Goal: Task Accomplishment & Management: Complete application form

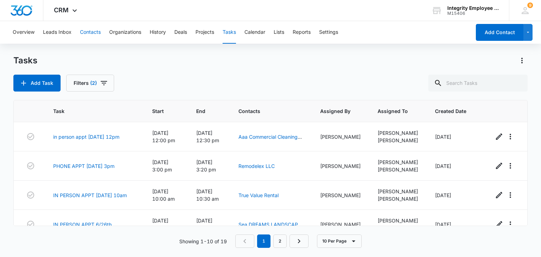
click at [87, 36] on button "Contacts" at bounding box center [90, 32] width 21 height 23
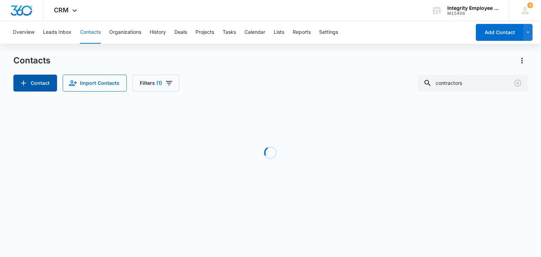
click at [40, 87] on button "Contact" at bounding box center [35, 83] width 44 height 17
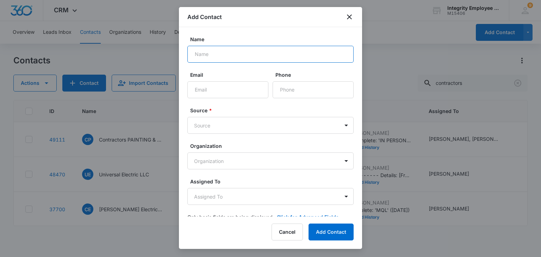
click at [282, 46] on input "Name" at bounding box center [270, 54] width 166 height 17
click at [292, 52] on input "Name" at bounding box center [270, 54] width 166 height 17
click at [258, 55] on input "Lowes Automotive Services Inc" at bounding box center [270, 54] width 166 height 17
click at [259, 55] on input "Lowes Automotive Services Inc" at bounding box center [270, 54] width 166 height 17
type input "Lowes Automotive Service Inc"
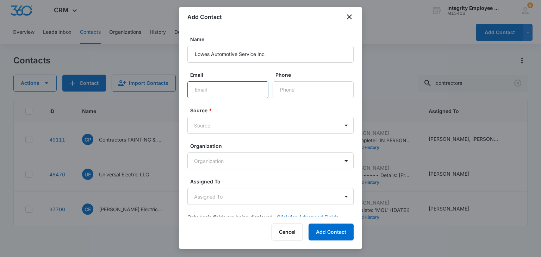
click at [224, 88] on input "Email" at bounding box center [227, 89] width 81 height 17
paste input "[EMAIL_ADDRESS][DOMAIN_NAME]"
type input "[EMAIL_ADDRESS][DOMAIN_NAME]"
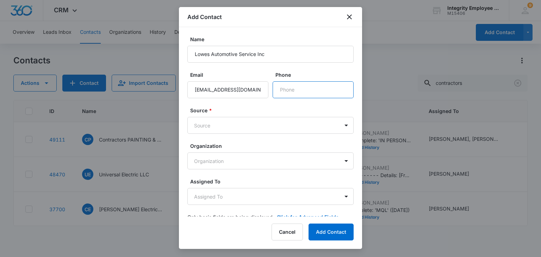
click at [316, 93] on input "Phone" at bounding box center [313, 89] width 81 height 17
paste input "[PHONE_NUMBER]"
type input "[PHONE_NUMBER]"
click at [261, 126] on body "CRM Apps Reputation Websites Forms CRM Email Social Shop Payments POS Content A…" at bounding box center [270, 128] width 541 height 257
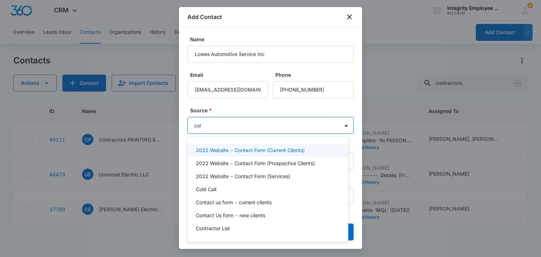
type input "cold"
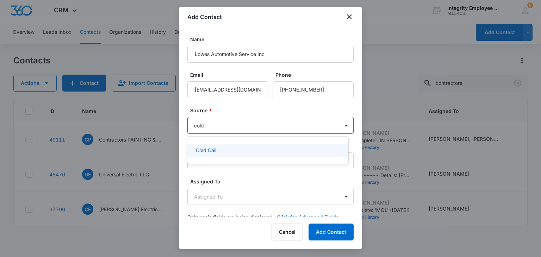
click at [271, 148] on div "Cold Call" at bounding box center [267, 150] width 143 height 7
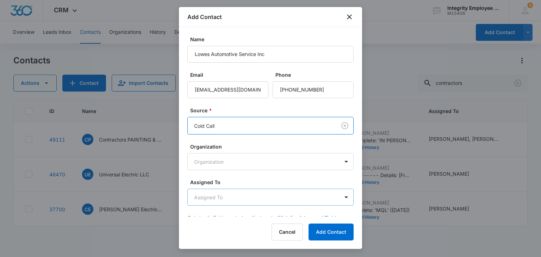
click at [254, 191] on body "CRM Apps Reputation Websites Forms CRM Email Social Shop Payments POS Content A…" at bounding box center [270, 128] width 541 height 257
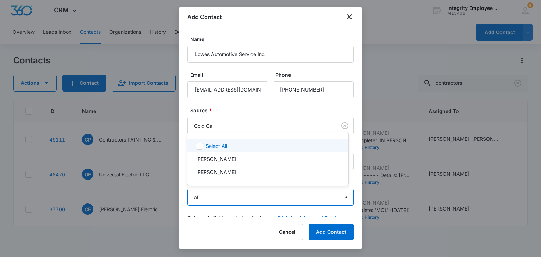
type input "ale"
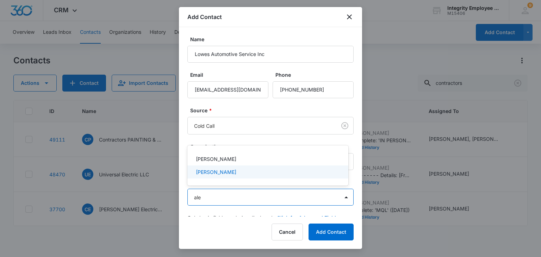
click at [234, 172] on div "[PERSON_NAME]" at bounding box center [267, 171] width 143 height 7
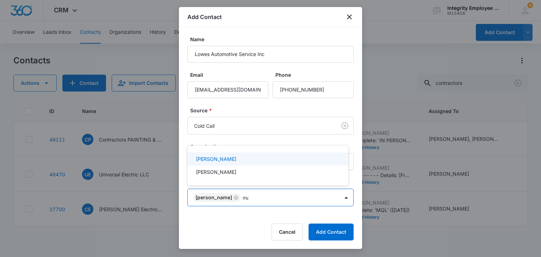
type input "mar"
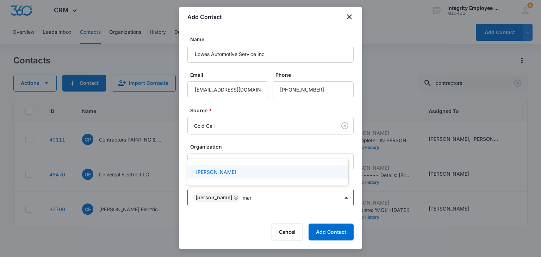
click at [234, 172] on div "[PERSON_NAME]" at bounding box center [267, 171] width 143 height 7
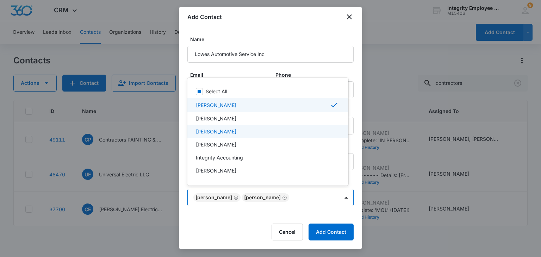
drag, startPoint x: 359, startPoint y: 125, endPoint x: 364, endPoint y: 167, distance: 41.8
click at [364, 167] on div at bounding box center [270, 128] width 541 height 257
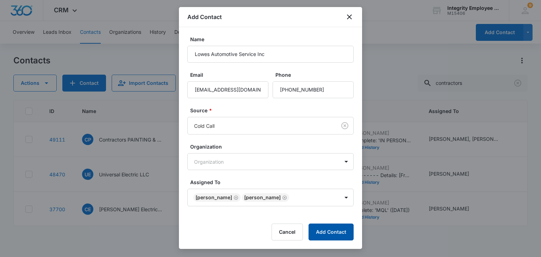
click at [332, 232] on button "Add Contact" at bounding box center [331, 232] width 45 height 17
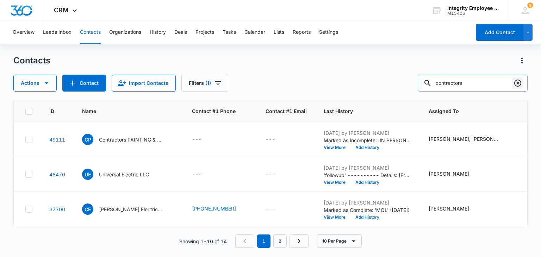
click at [515, 82] on icon "Clear" at bounding box center [517, 83] width 7 height 7
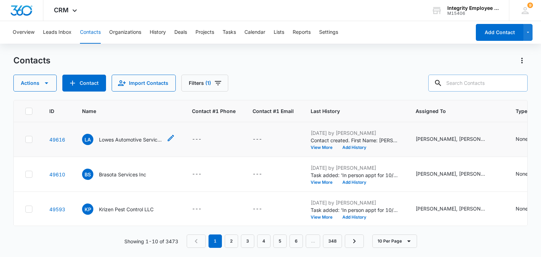
click at [134, 134] on div "LA Lowes Automotive Service Inc" at bounding box center [122, 139] width 80 height 11
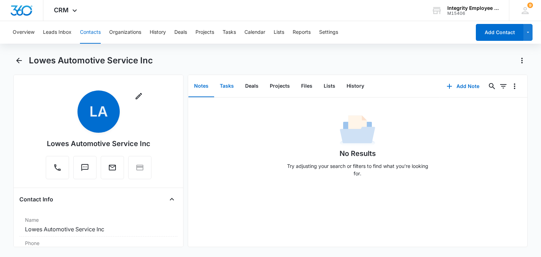
click at [219, 82] on button "Tasks" at bounding box center [226, 86] width 25 height 22
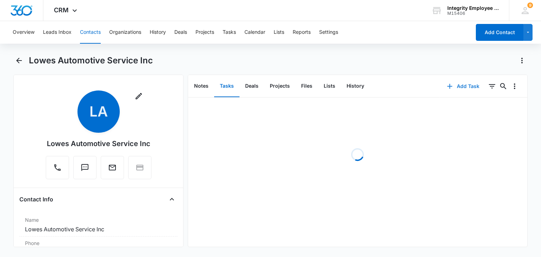
click at [467, 90] on button "Add Task" at bounding box center [463, 86] width 47 height 17
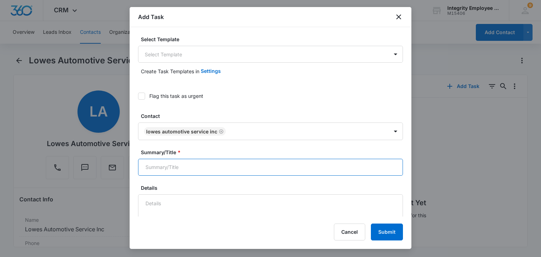
click at [202, 166] on input "Summary/Title *" at bounding box center [270, 167] width 265 height 17
type input "IN PERSON for 10/16"
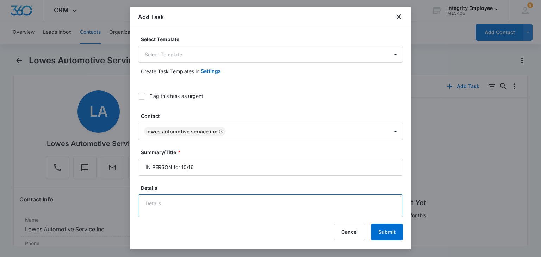
click at [202, 209] on textarea "Details" at bounding box center [270, 214] width 265 height 40
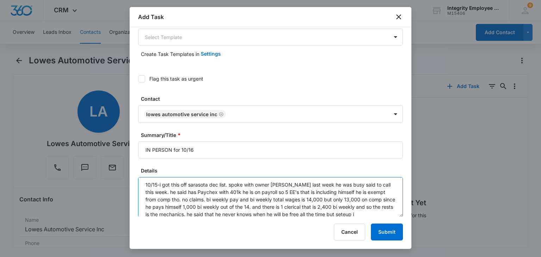
scroll to position [9, 0]
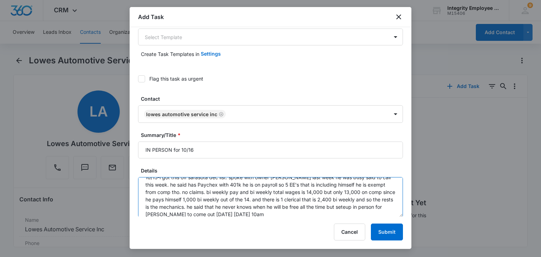
paste textarea "[STREET_ADDRESS][PERSON_NAME]"
type textarea "10/15-i got this off sarasota dec list. spoke with owner [PERSON_NAME] last wee…"
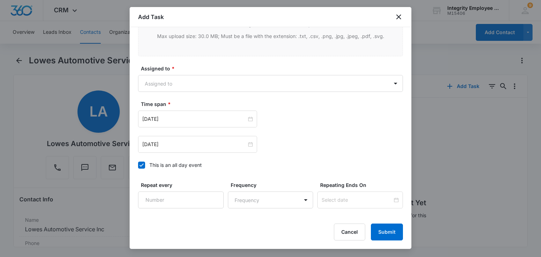
scroll to position [461, 0]
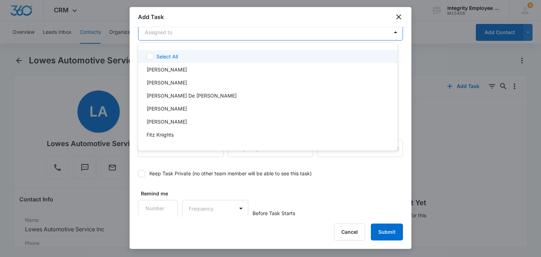
click at [186, 34] on body "CRM Apps Reputation Websites Forms CRM Email Social Shop Payments POS Content A…" at bounding box center [270, 128] width 541 height 257
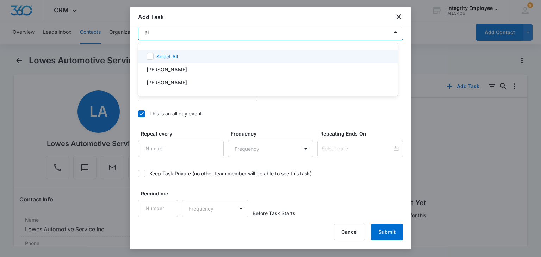
type input "ale"
click at [189, 53] on div "[PERSON_NAME]" at bounding box center [267, 56] width 241 height 7
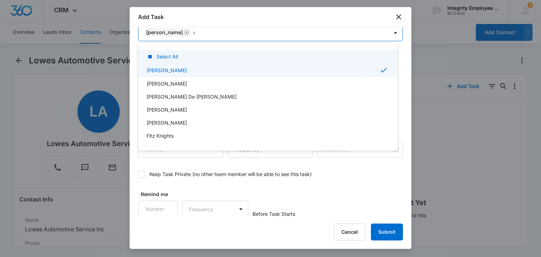
type input "mar"
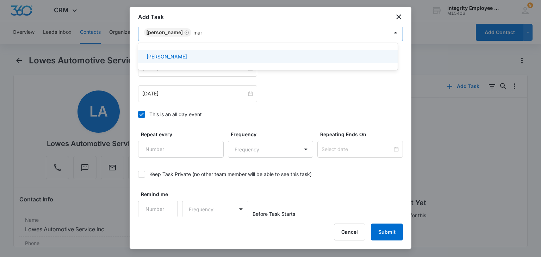
click at [189, 53] on div "[PERSON_NAME]" at bounding box center [267, 56] width 241 height 7
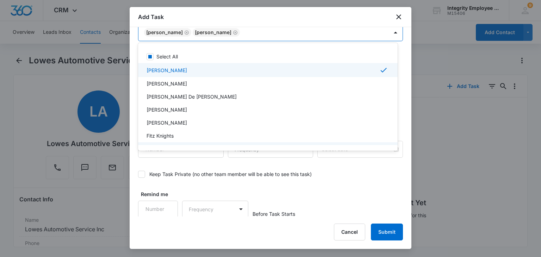
click at [157, 161] on div at bounding box center [270, 128] width 541 height 257
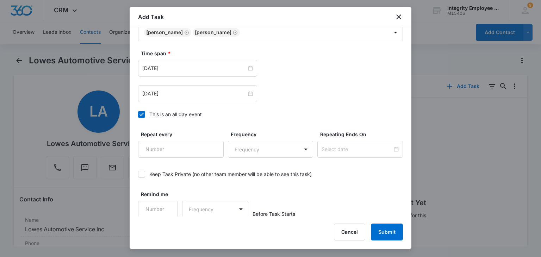
click at [172, 113] on div "This is an all day event" at bounding box center [175, 114] width 52 height 7
click at [138, 115] on input "This is an all day event" at bounding box center [138, 115] width 0 height 0
click at [182, 72] on div "[DATE]" at bounding box center [197, 68] width 119 height 17
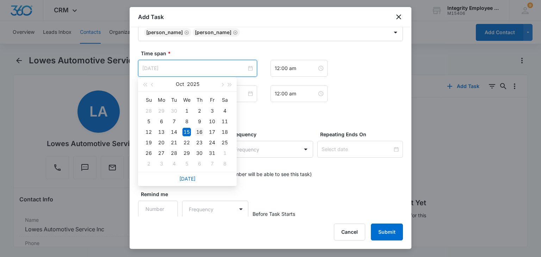
type input "[DATE]"
click at [198, 135] on div "16" at bounding box center [199, 132] width 8 height 8
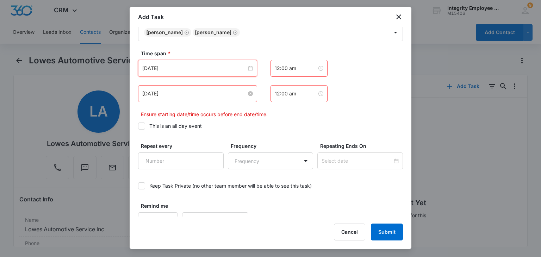
click at [189, 93] on input "[DATE]" at bounding box center [194, 94] width 104 height 8
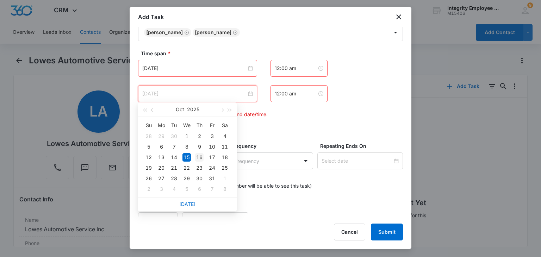
type input "[DATE]"
click at [202, 157] on div "16" at bounding box center [199, 157] width 8 height 8
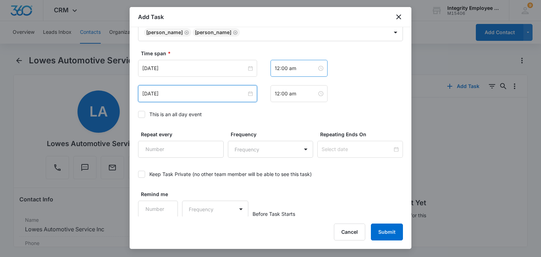
click at [283, 74] on div "12:00 am" at bounding box center [299, 68] width 57 height 17
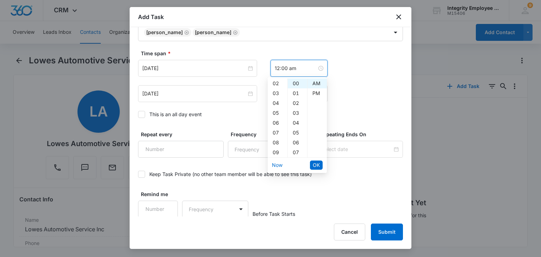
scroll to position [28, 0]
click at [277, 154] on div "10" at bounding box center [278, 154] width 20 height 10
type input "10:00 am"
click at [318, 161] on span "OK" at bounding box center [316, 165] width 7 height 8
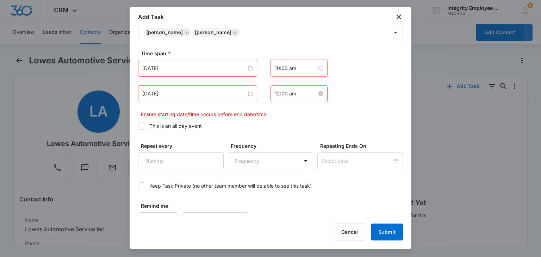
click at [286, 94] on input "12:00 am" at bounding box center [296, 94] width 42 height 8
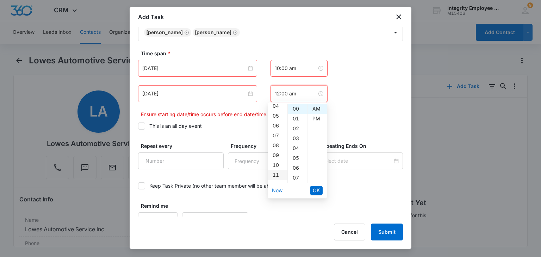
click at [275, 178] on div "11" at bounding box center [278, 175] width 20 height 10
type input "11:00 am"
click at [318, 193] on span "OK" at bounding box center [316, 191] width 7 height 8
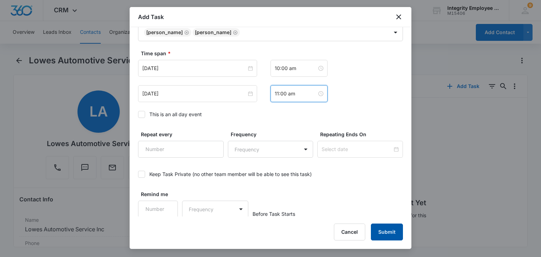
click at [389, 230] on button "Submit" at bounding box center [387, 232] width 32 height 17
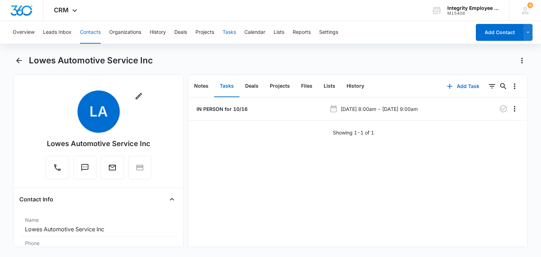
click at [231, 33] on button "Tasks" at bounding box center [229, 32] width 13 height 23
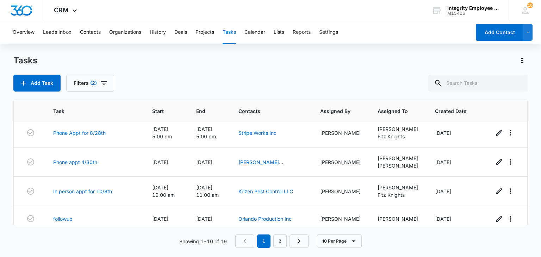
scroll to position [192, 0]
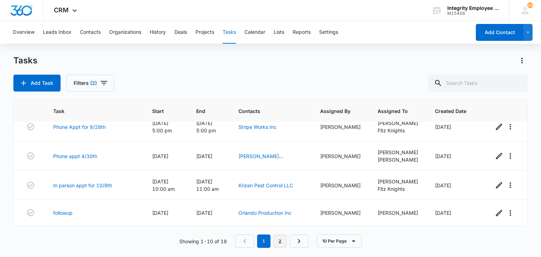
click at [279, 242] on link "2" at bounding box center [279, 241] width 13 height 13
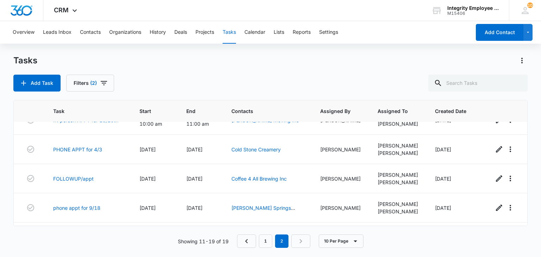
scroll to position [0, 0]
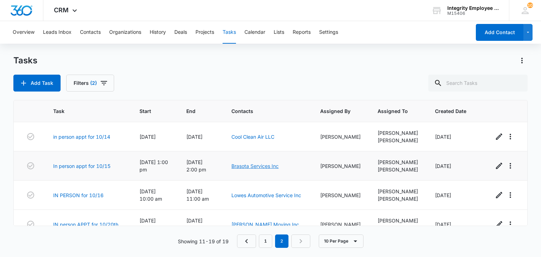
click at [279, 168] on link "Brasota Services Inc" at bounding box center [254, 166] width 47 height 6
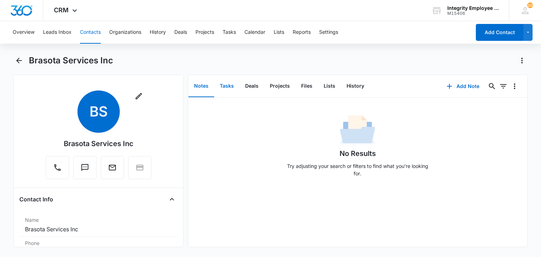
click at [218, 91] on button "Tasks" at bounding box center [226, 86] width 25 height 22
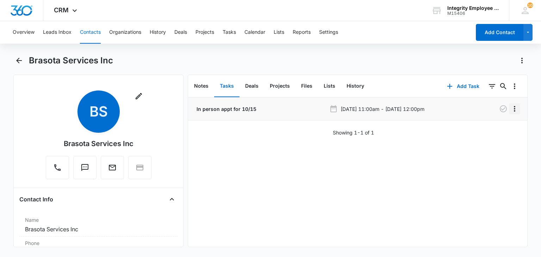
click at [514, 109] on button "Overflow Menu" at bounding box center [514, 108] width 11 height 11
click at [502, 127] on button "Edit" at bounding box center [495, 128] width 40 height 11
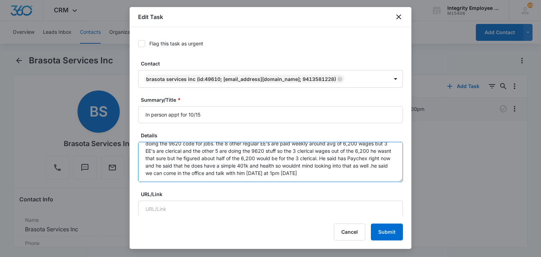
scroll to position [28, 0]
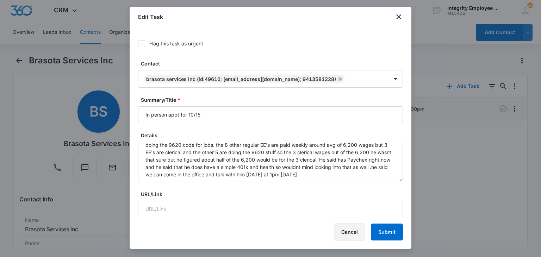
click at [336, 230] on div "Cancel Submit" at bounding box center [270, 232] width 265 height 17
click at [338, 230] on button "Cancel" at bounding box center [349, 232] width 31 height 17
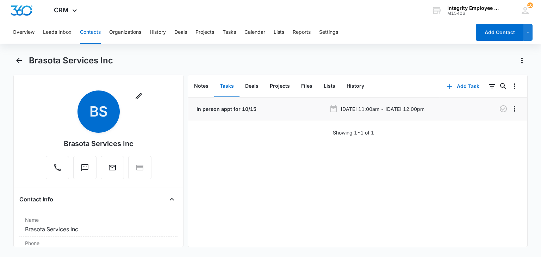
click at [95, 33] on button "Contacts" at bounding box center [90, 32] width 21 height 23
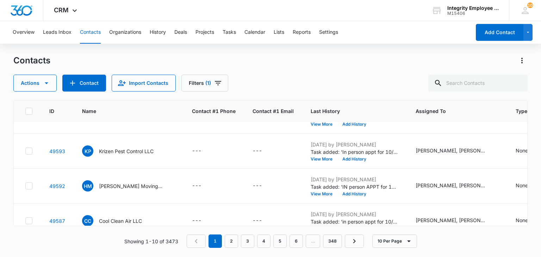
scroll to position [57, 0]
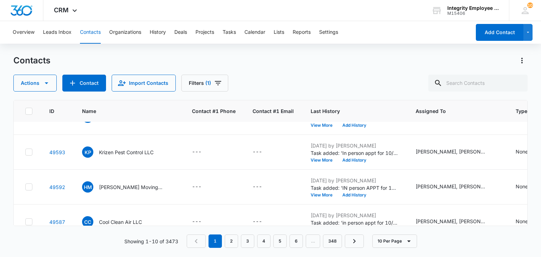
click at [260, 69] on div "Contacts Actions Contact Import Contacts Filters (1)" at bounding box center [270, 73] width 514 height 37
